Goal: Task Accomplishment & Management: Use online tool/utility

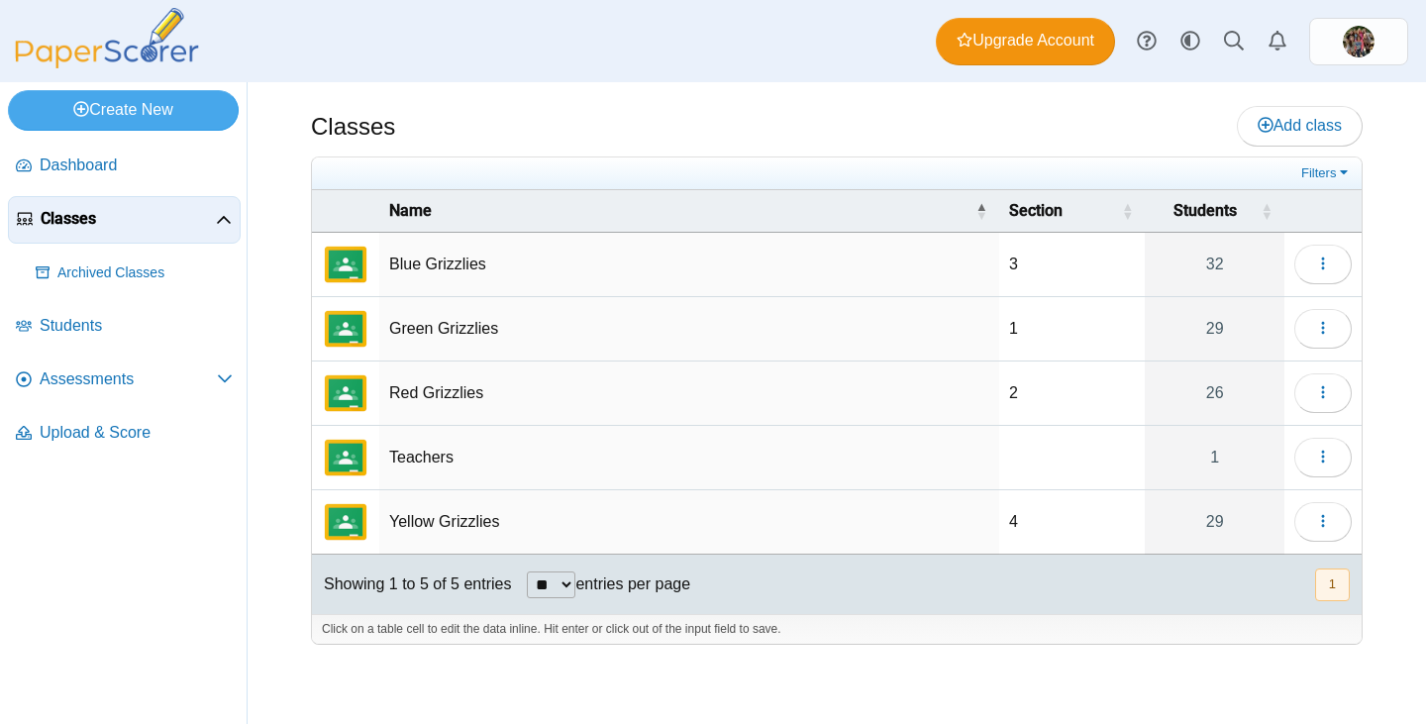
drag, startPoint x: 0, startPoint y: 0, endPoint x: 447, endPoint y: 467, distance: 646.0
click at [447, 467] on td "Teachers" at bounding box center [689, 458] width 620 height 64
click at [1323, 458] on icon "button" at bounding box center [1323, 457] width 16 height 16
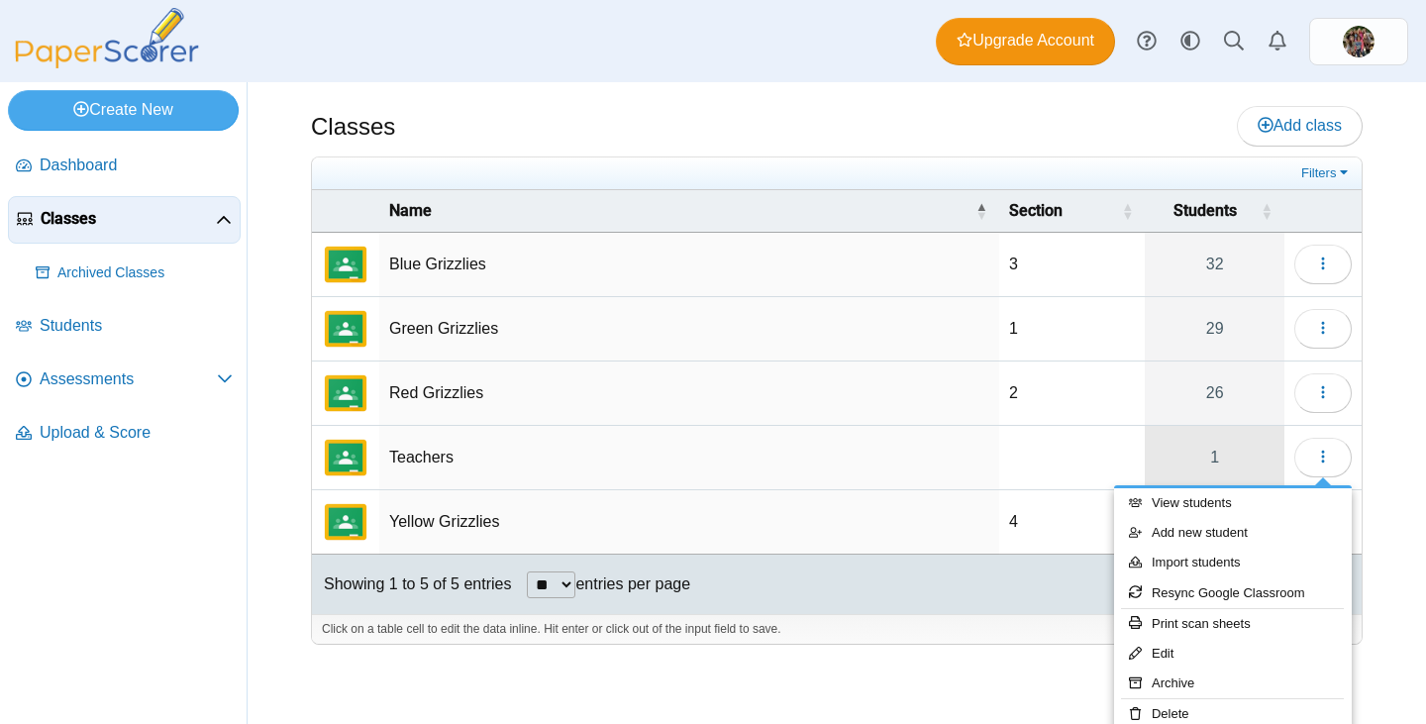
click at [1211, 452] on link "1" at bounding box center [1215, 457] width 140 height 63
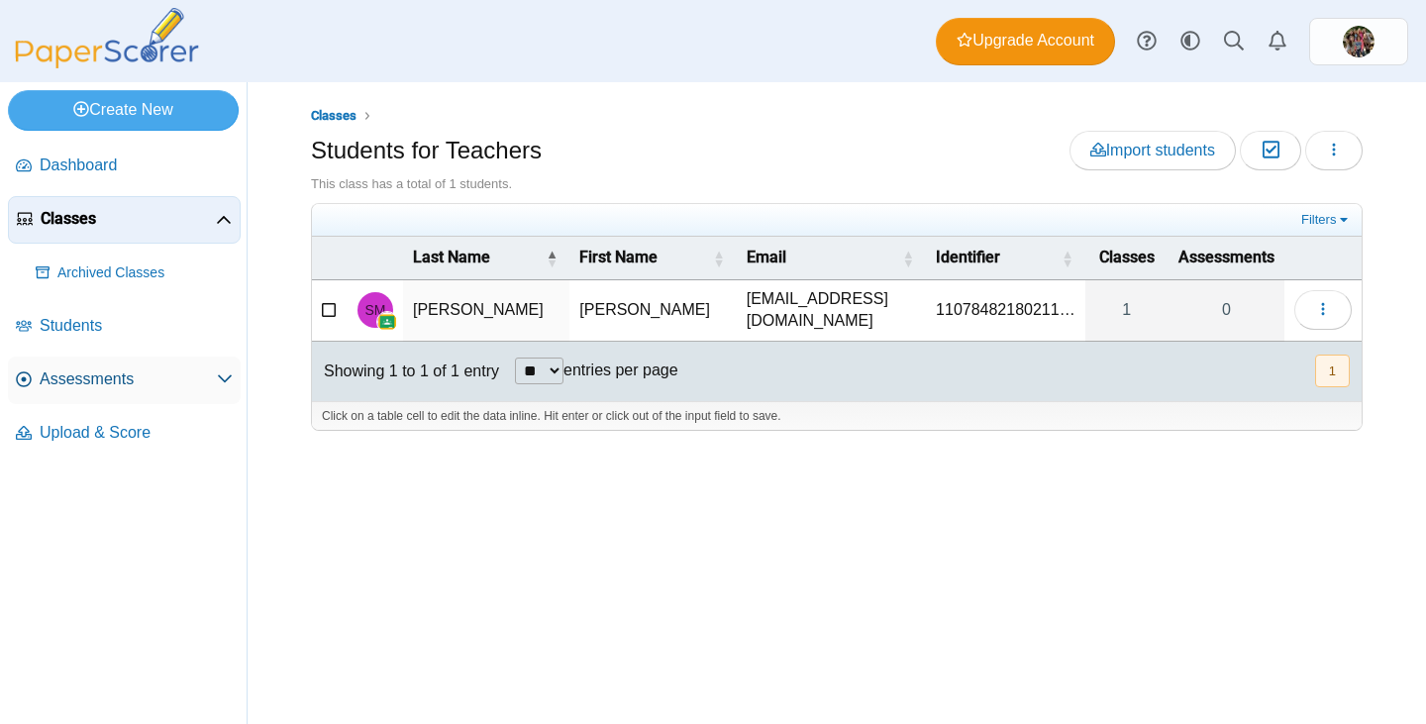
click at [68, 379] on span "Assessments" at bounding box center [128, 379] width 177 height 22
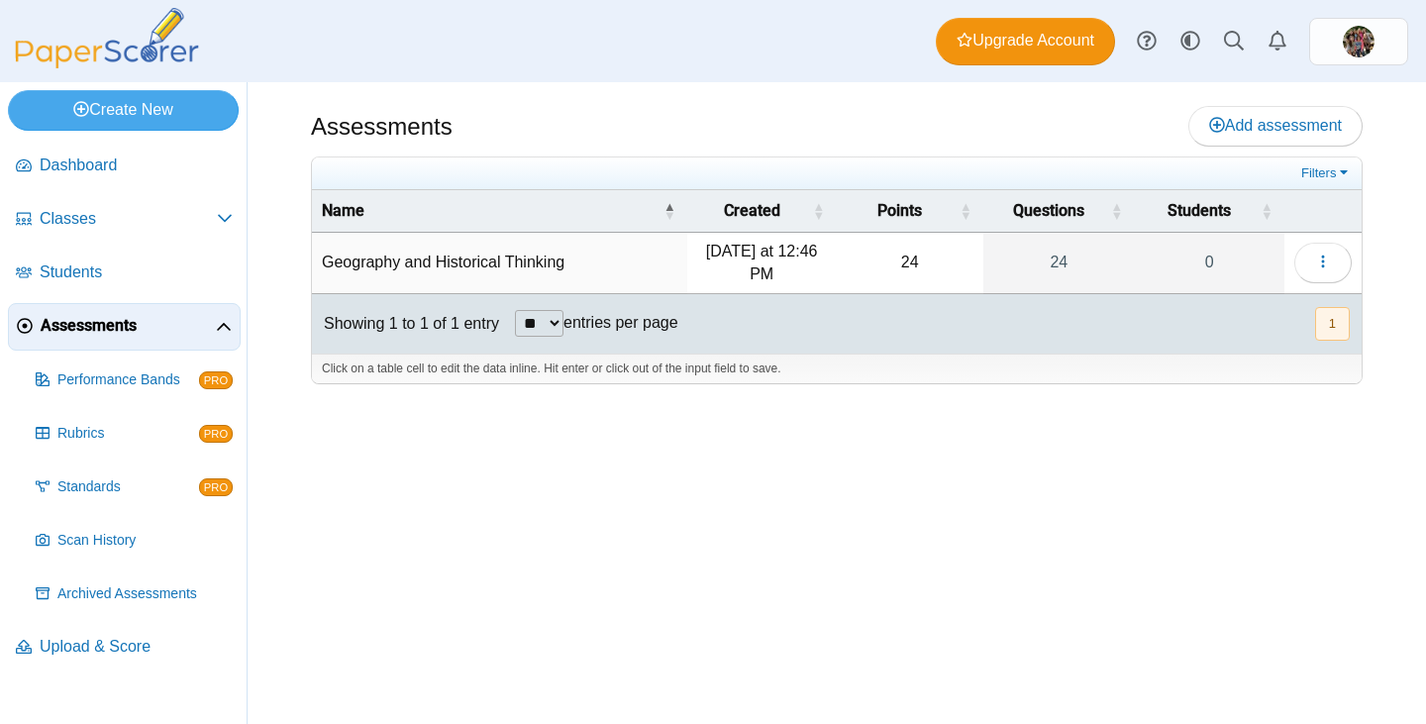
click at [446, 255] on td "Geography and Historical Thinking" at bounding box center [499, 263] width 375 height 61
click at [1346, 265] on button "button" at bounding box center [1323, 263] width 57 height 40
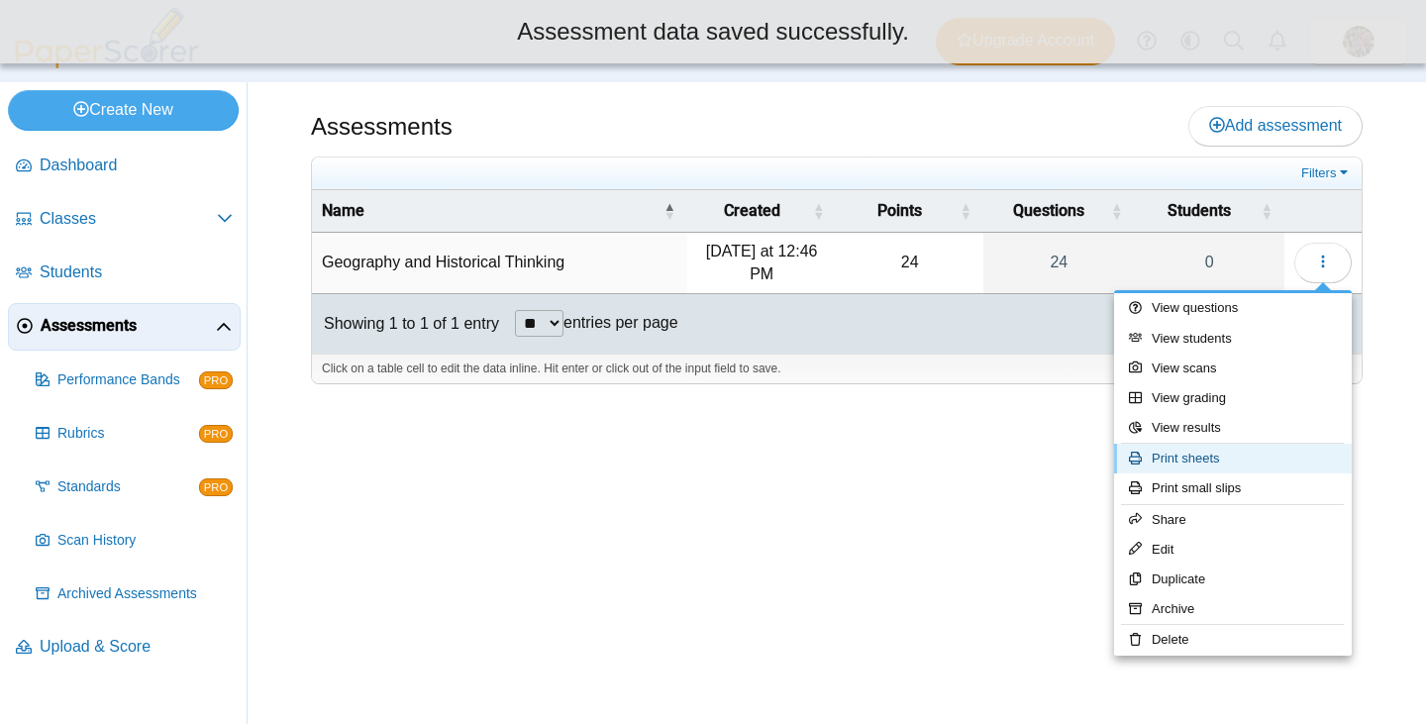
click at [1210, 458] on link "Print sheets" at bounding box center [1233, 459] width 238 height 30
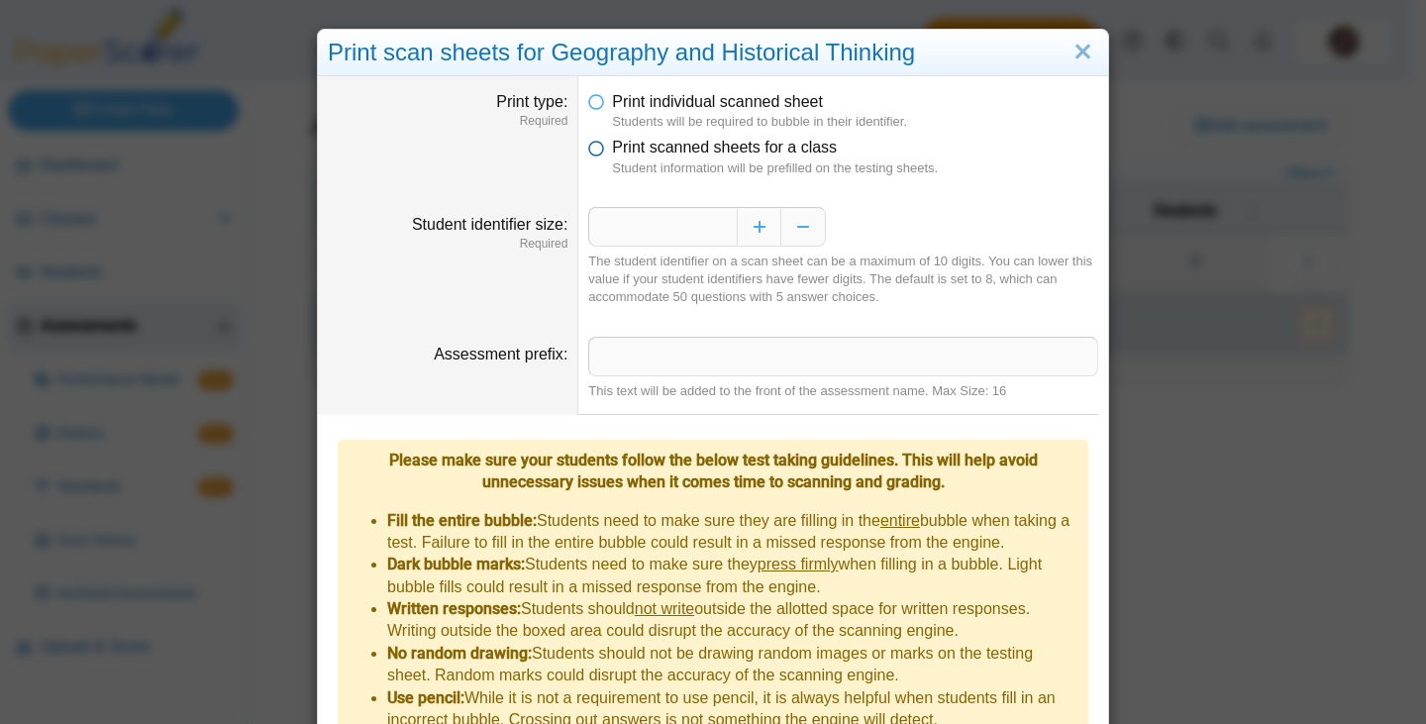
click at [665, 151] on span "Print scanned sheets for a class" at bounding box center [724, 147] width 225 height 17
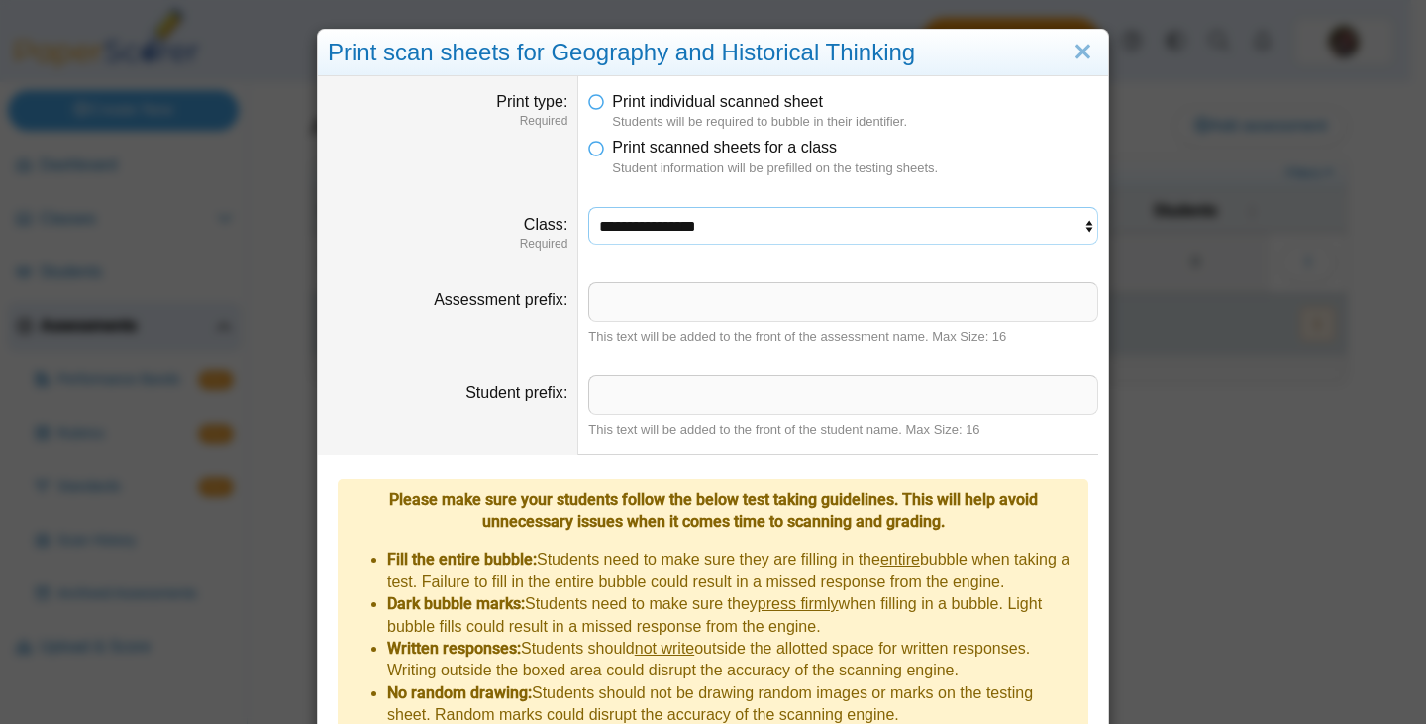
click at [673, 228] on select "**********" at bounding box center [843, 226] width 510 height 38
select select "**********"
click at [588, 207] on select "**********" at bounding box center [843, 226] width 510 height 38
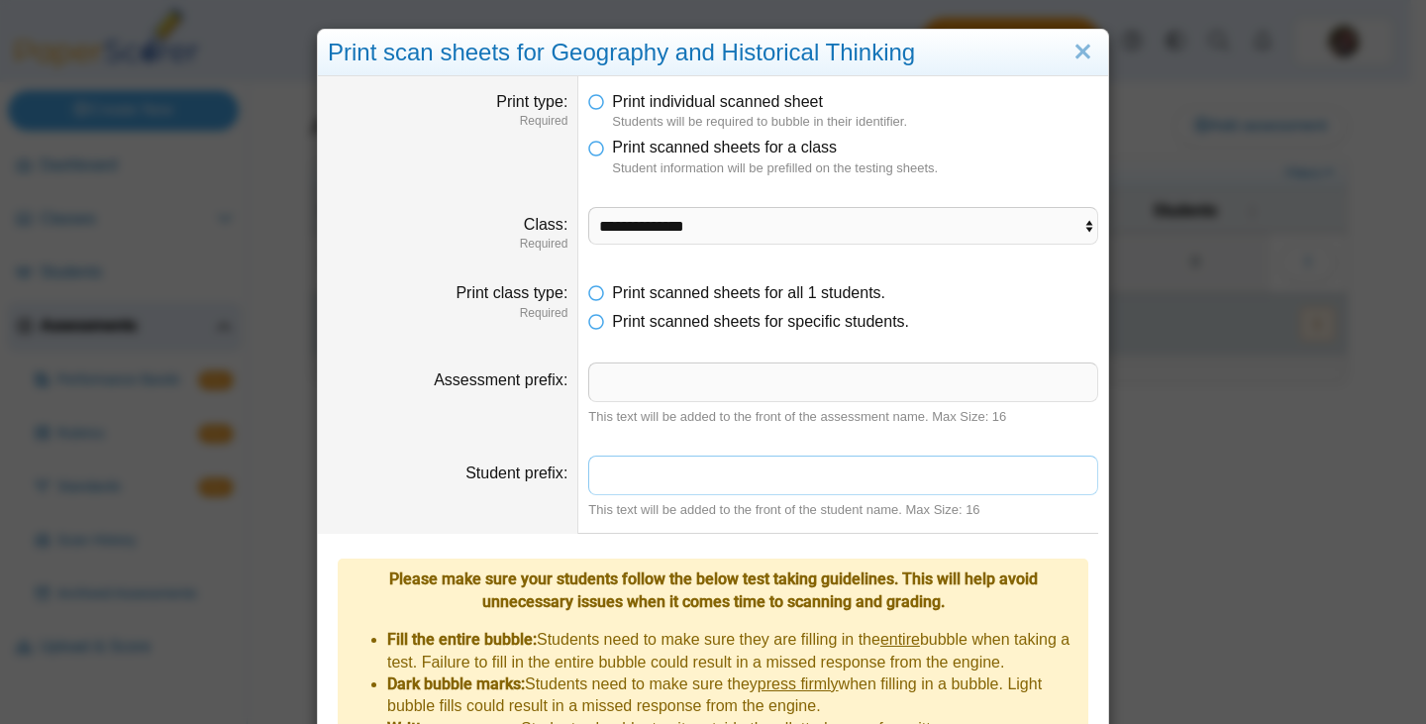
click at [660, 462] on input "Student prefix" at bounding box center [843, 476] width 510 height 40
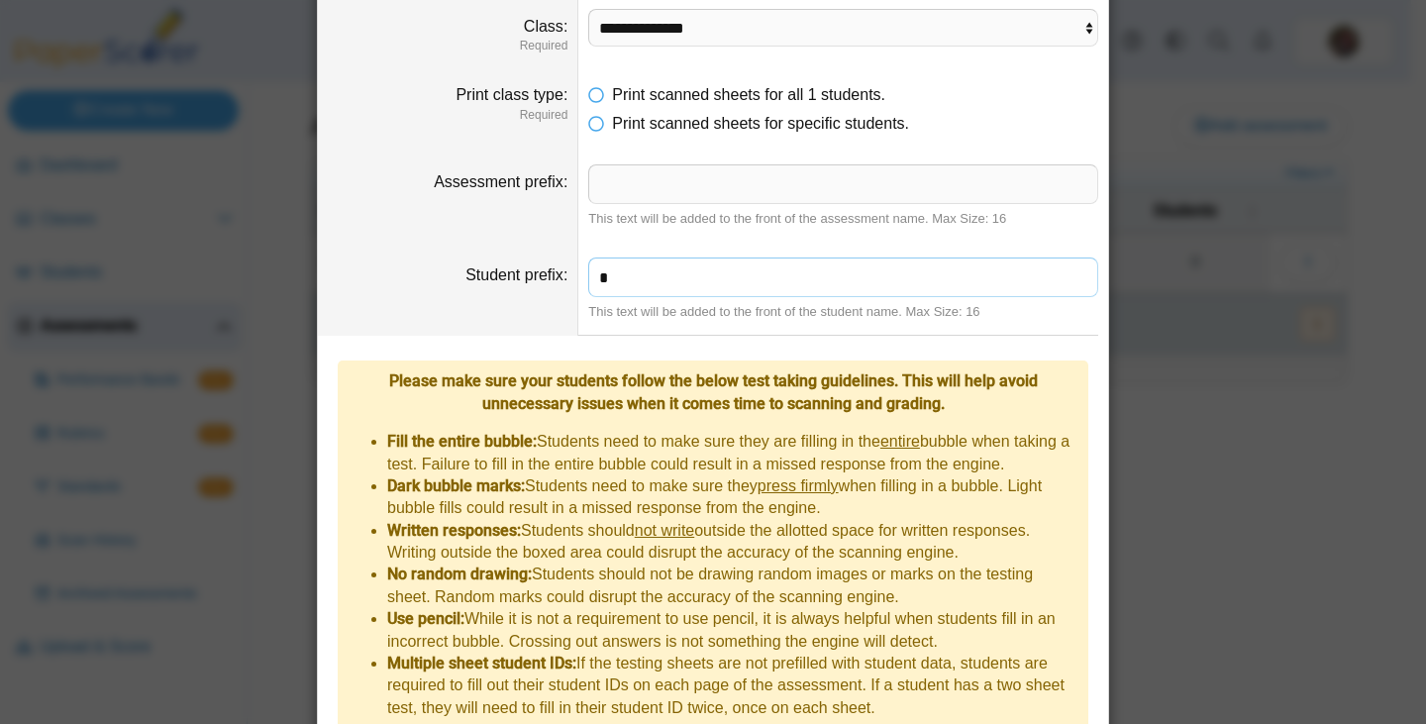
scroll to position [275, 0]
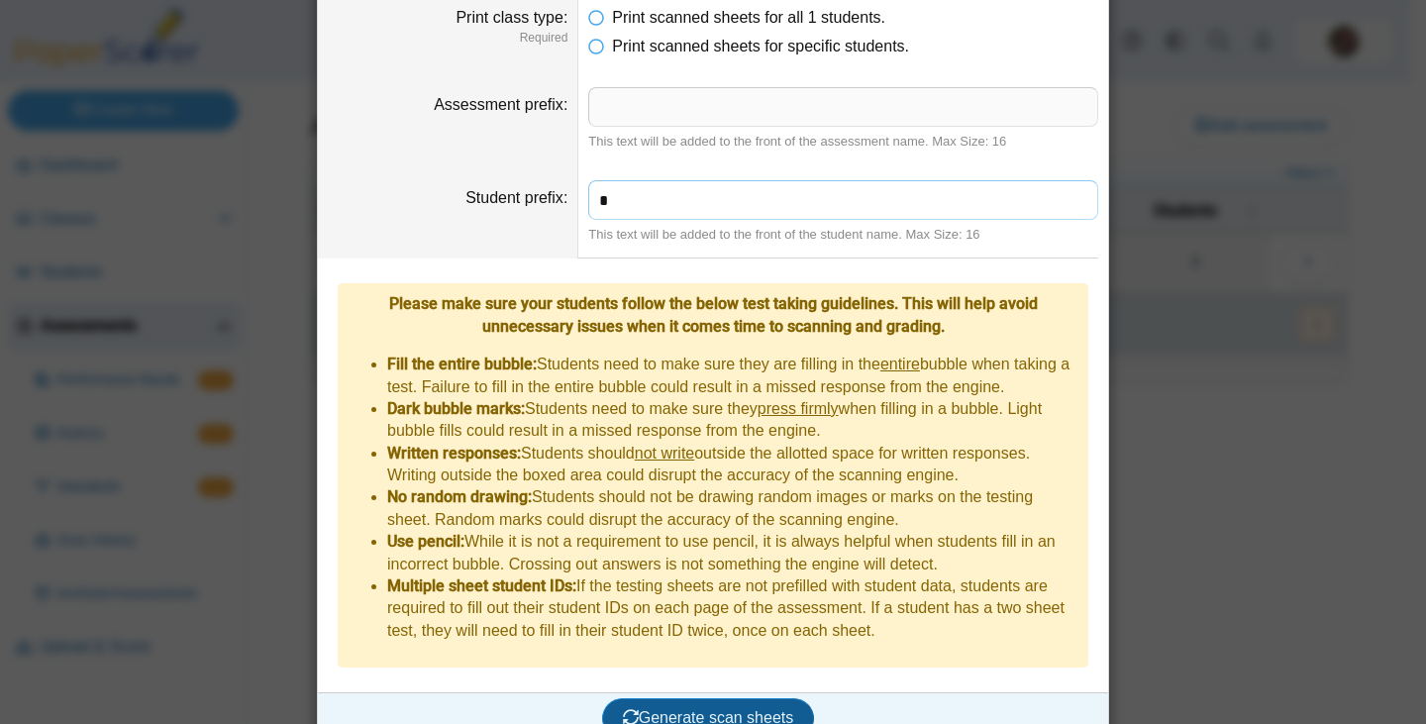
type input "*"
click at [706, 709] on span "Generate scan sheets" at bounding box center [708, 717] width 171 height 17
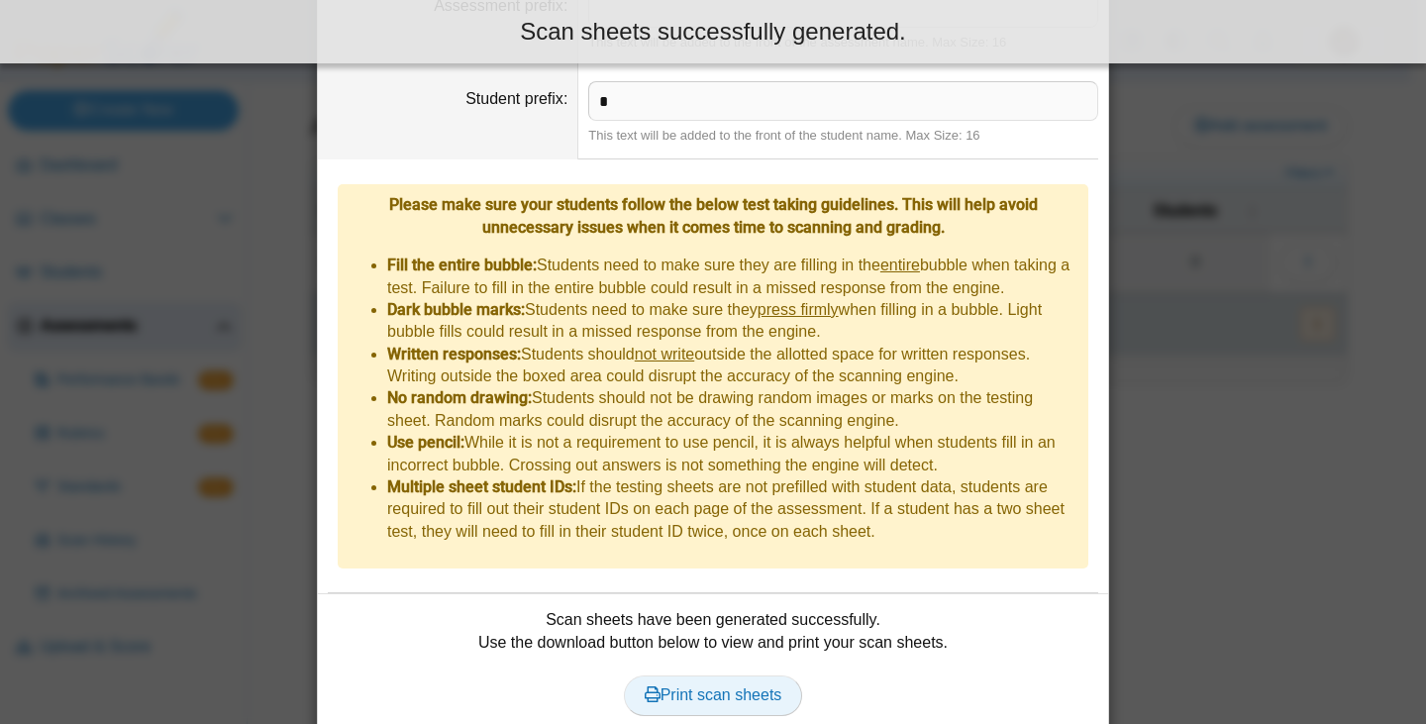
scroll to position [435, 0]
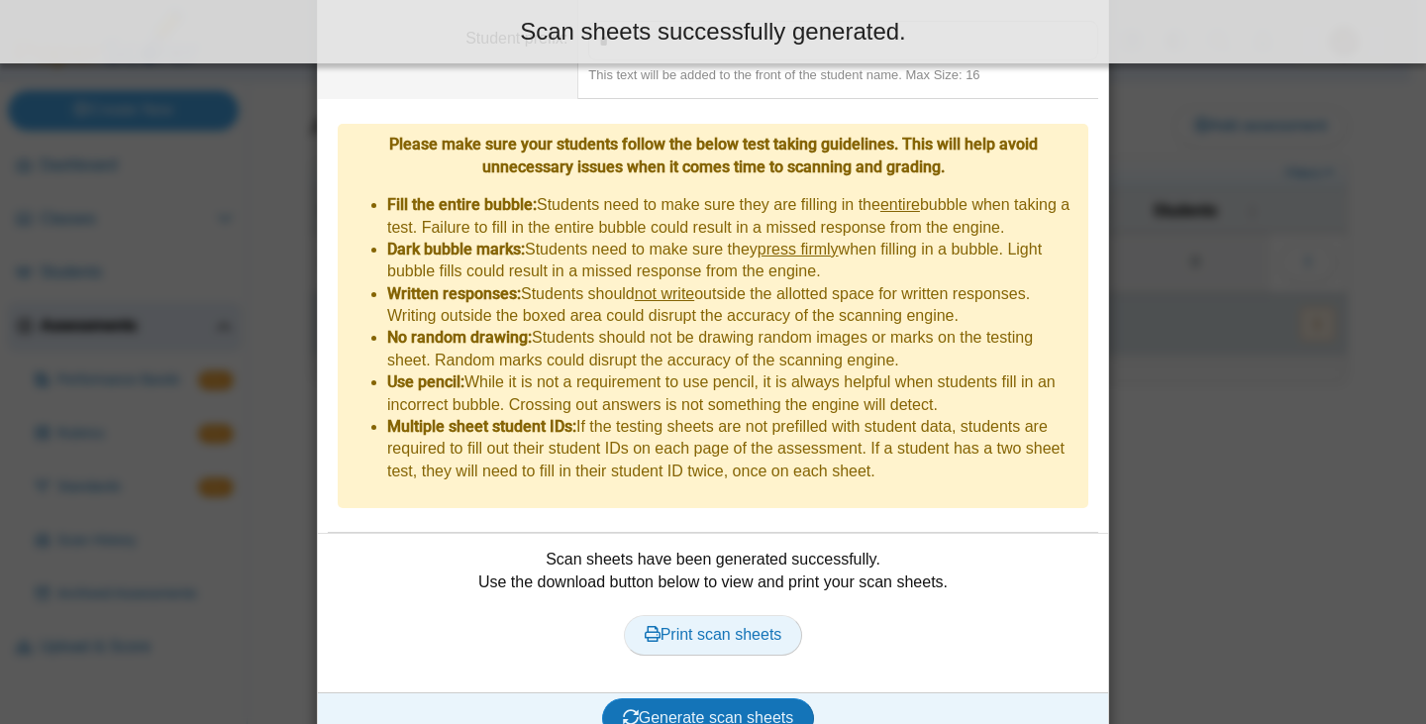
click at [700, 626] on span "Print scan sheets" at bounding box center [714, 634] width 138 height 17
